Goal: Transaction & Acquisition: Book appointment/travel/reservation

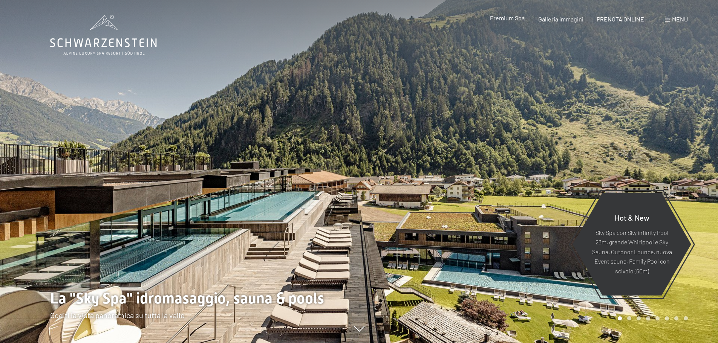
click at [509, 19] on span "Premium Spa" at bounding box center [507, 17] width 35 height 7
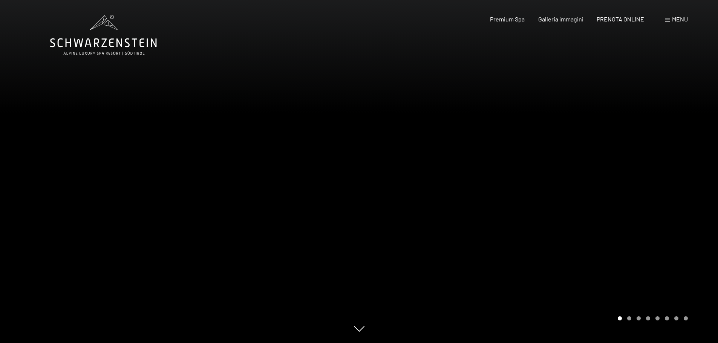
click at [359, 343] on div "1 / 8" at bounding box center [359, 343] width 618 height 0
click at [627, 319] on div "Carousel Page 2" at bounding box center [629, 319] width 4 height 4
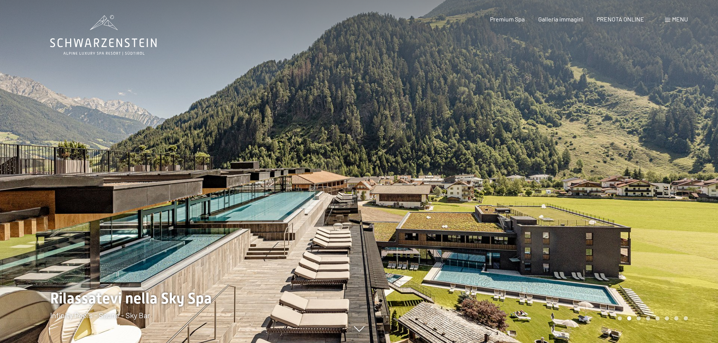
click at [640, 317] on div "Carousel Page 3" at bounding box center [639, 319] width 4 height 4
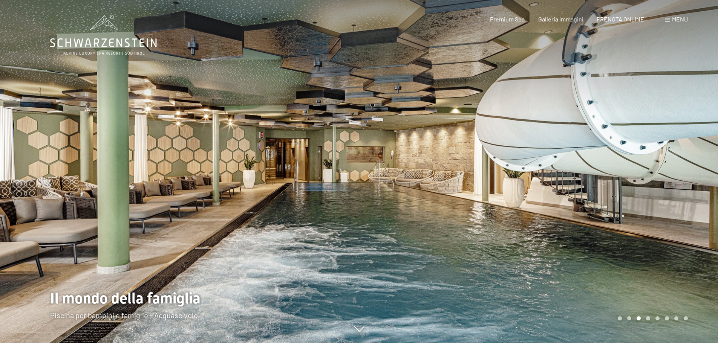
click at [649, 318] on div "Carousel Page 4" at bounding box center [648, 319] width 4 height 4
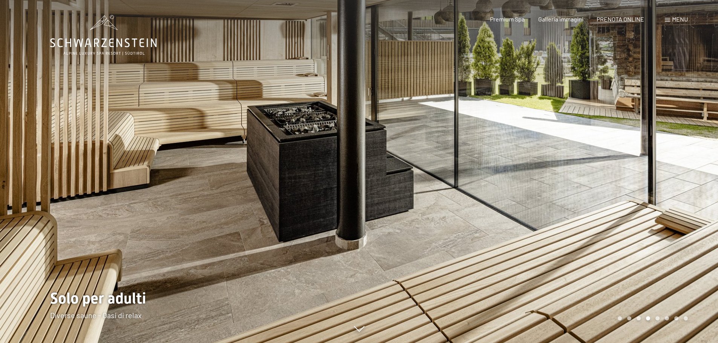
click at [658, 319] on div "Carousel Page 5" at bounding box center [658, 319] width 4 height 4
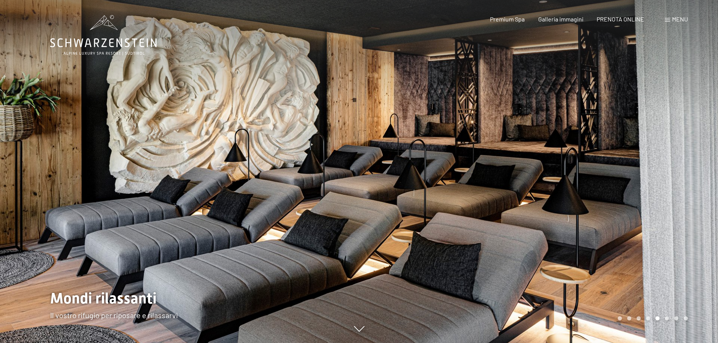
click at [666, 320] on div "Carousel Page 6" at bounding box center [667, 319] width 4 height 4
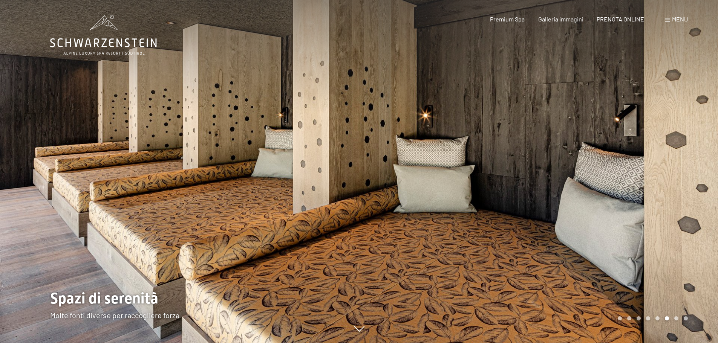
click at [673, 319] on div "Carousel Pagination" at bounding box center [651, 319] width 73 height 4
click at [675, 318] on div "Carousel Page 7" at bounding box center [677, 319] width 4 height 4
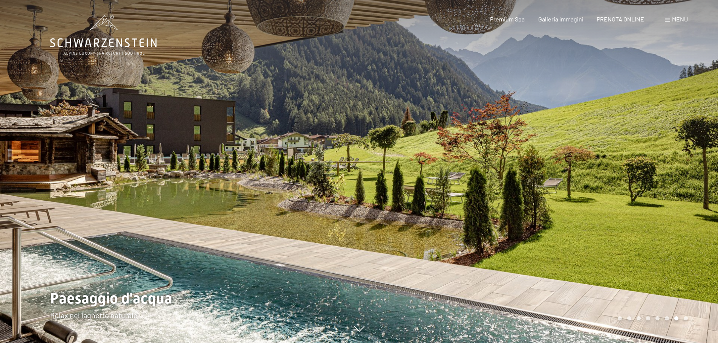
click at [687, 317] on div "Carousel Page 8" at bounding box center [686, 319] width 4 height 4
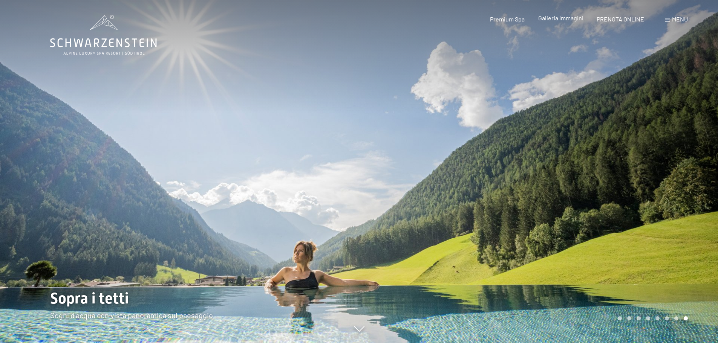
click at [565, 17] on span "Galleria immagini" at bounding box center [560, 17] width 45 height 7
click at [667, 17] on div "Menu" at bounding box center [676, 19] width 23 height 8
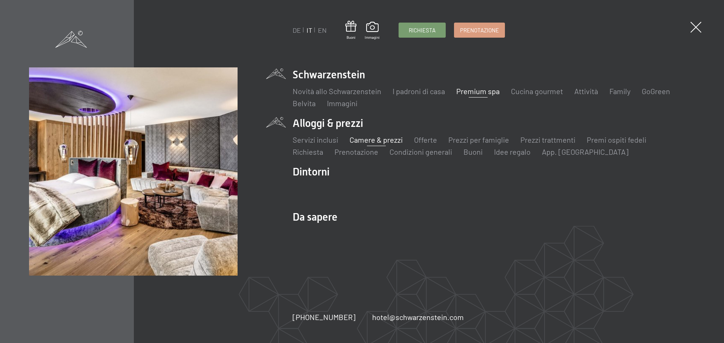
click at [368, 140] on link "Camere & prezzi" at bounding box center [376, 139] width 53 height 9
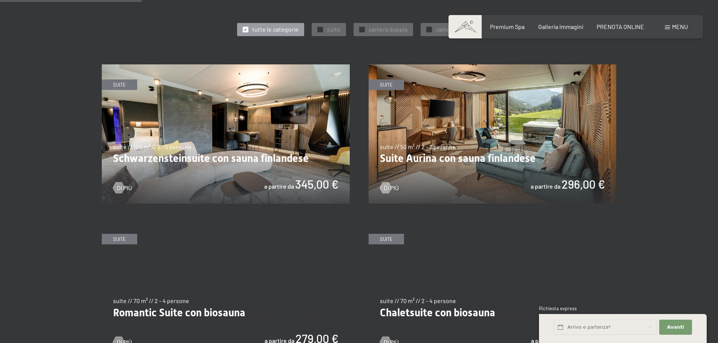
scroll to position [415, 0]
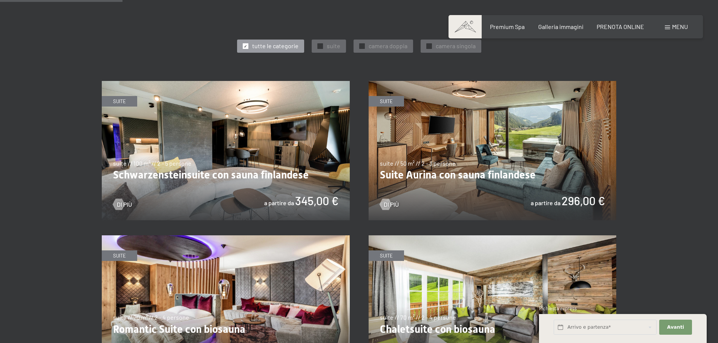
click at [245, 154] on img at bounding box center [226, 151] width 248 height 140
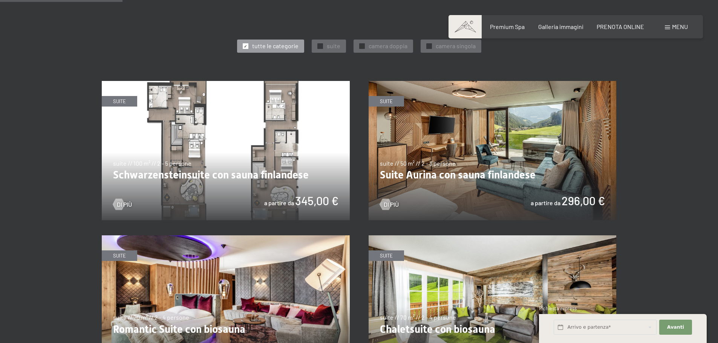
click at [236, 154] on img at bounding box center [226, 151] width 248 height 140
click at [454, 157] on img at bounding box center [493, 151] width 248 height 140
click at [335, 45] on span "suite" at bounding box center [334, 46] width 14 height 8
click at [317, 46] on div at bounding box center [320, 46] width 6 height 6
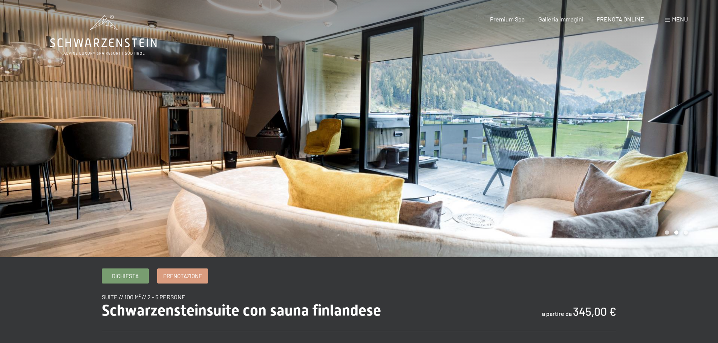
click at [683, 233] on div at bounding box center [538, 129] width 359 height 258
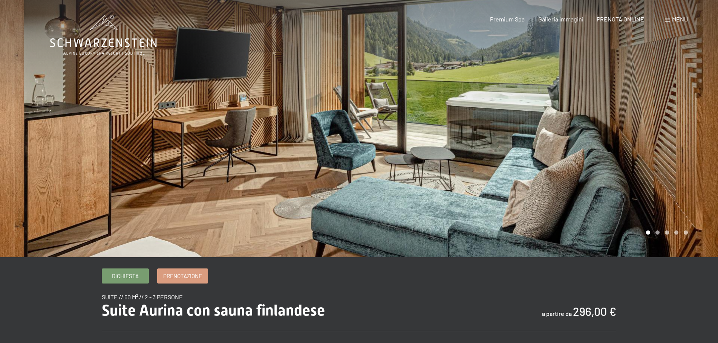
click at [660, 234] on div at bounding box center [538, 129] width 359 height 258
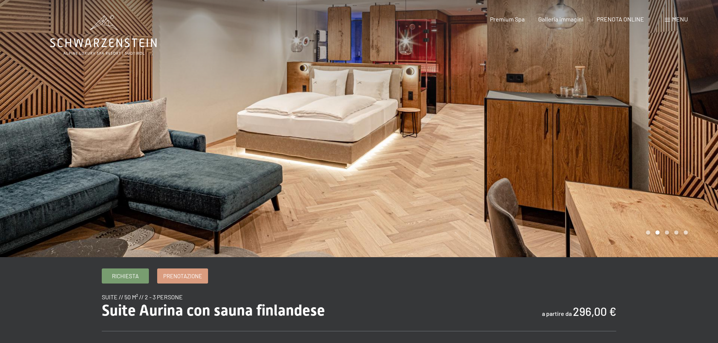
click at [669, 235] on div at bounding box center [538, 129] width 359 height 258
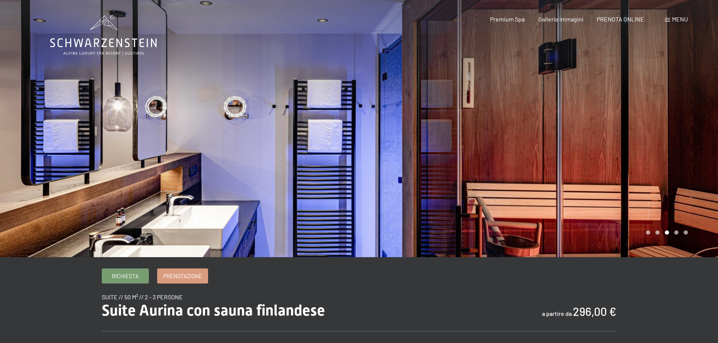
click at [682, 235] on div at bounding box center [538, 129] width 359 height 258
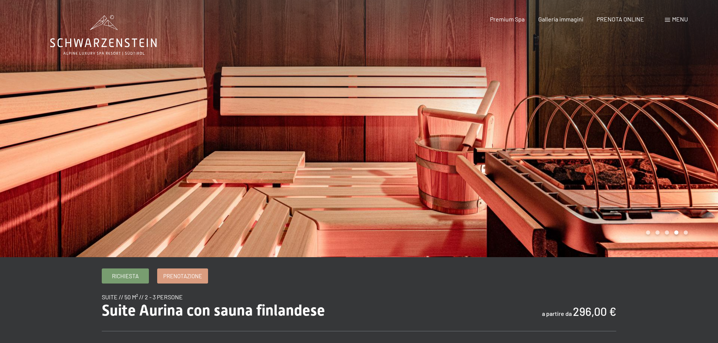
click at [689, 235] on div at bounding box center [538, 129] width 359 height 258
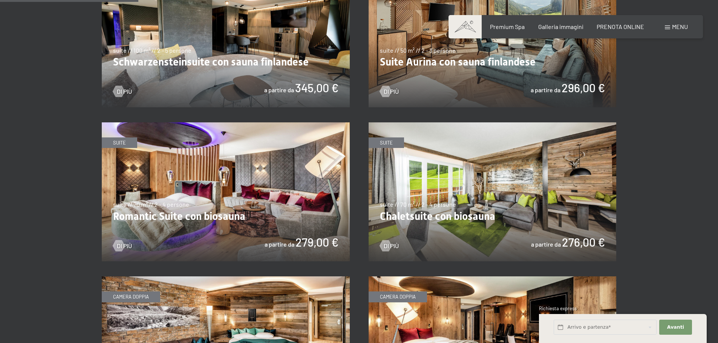
scroll to position [377, 0]
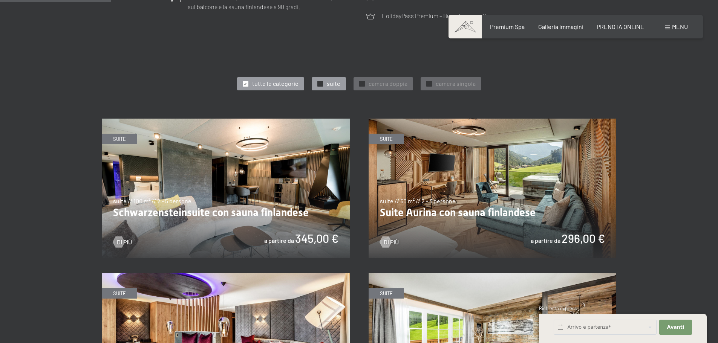
click at [320, 82] on span "✓" at bounding box center [320, 83] width 3 height 5
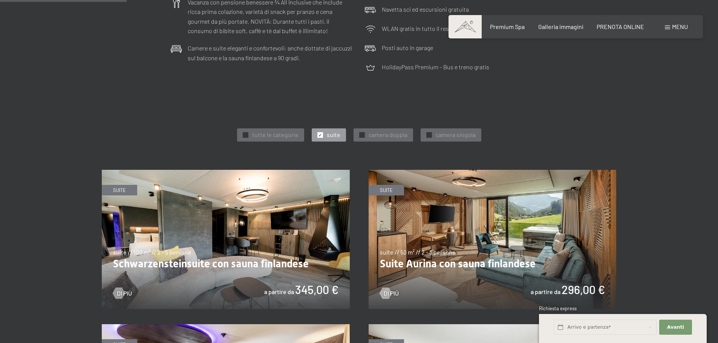
scroll to position [339, 0]
